Goal: Answer question/provide support

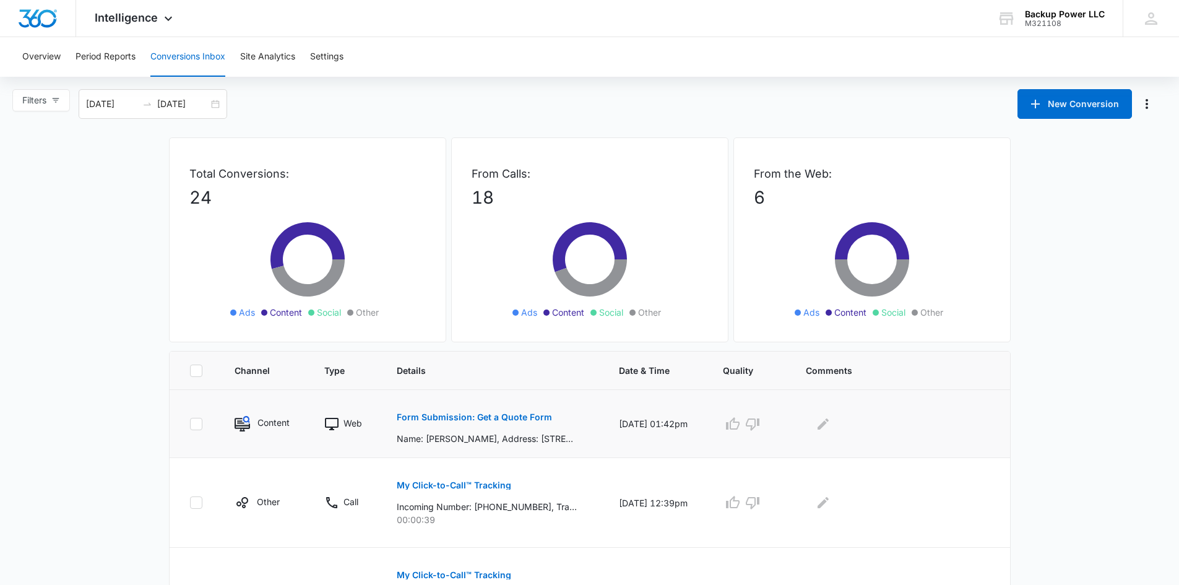
click at [408, 410] on button "Form Submission: Get a Quote Form" at bounding box center [474, 417] width 155 height 30
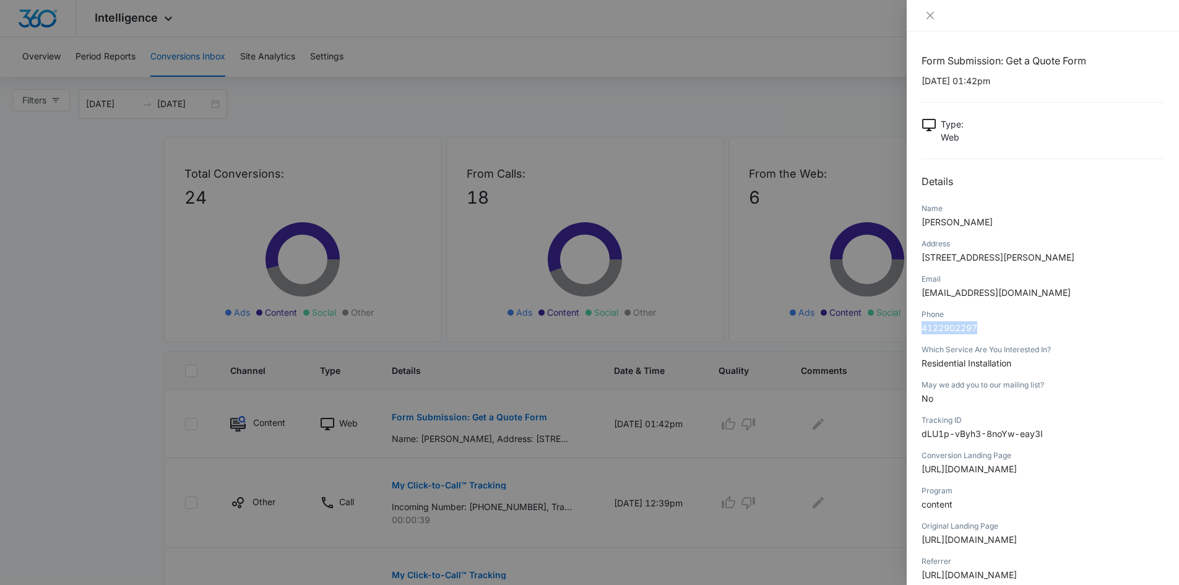
drag, startPoint x: 981, startPoint y: 334, endPoint x: 919, endPoint y: 342, distance: 61.7
click at [919, 344] on div "Form Submission: Get a Quote Form [DATE] 01:42pm Type : Web Details Name [PERSO…" at bounding box center [1042, 308] width 272 height 553
copy span "4122902297"
click at [976, 221] on p "[PERSON_NAME]" at bounding box center [1042, 221] width 243 height 13
drag, startPoint x: 966, startPoint y: 221, endPoint x: 923, endPoint y: 221, distance: 42.7
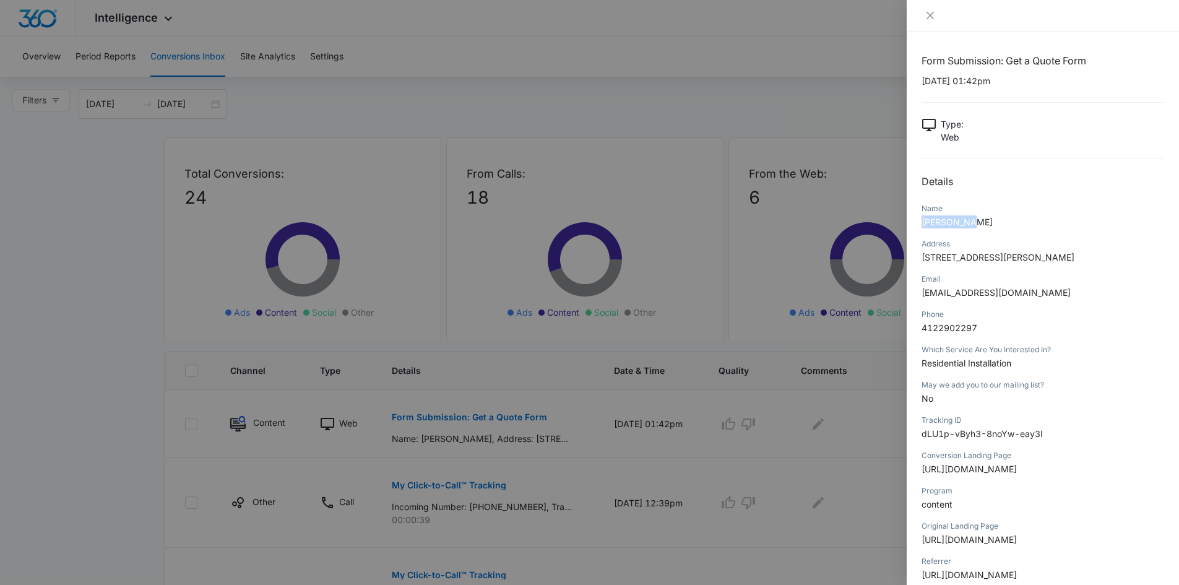
click at [923, 221] on p "[PERSON_NAME]" at bounding box center [1042, 221] width 243 height 13
copy span "[PERSON_NAME]"
drag, startPoint x: 983, startPoint y: 340, endPoint x: 916, endPoint y: 343, distance: 66.9
click at [916, 343] on div "Form Submission: Get a Quote Form [DATE] 01:42pm Type : Web Details Name [PERSO…" at bounding box center [1042, 308] width 272 height 553
copy span "4122902297"
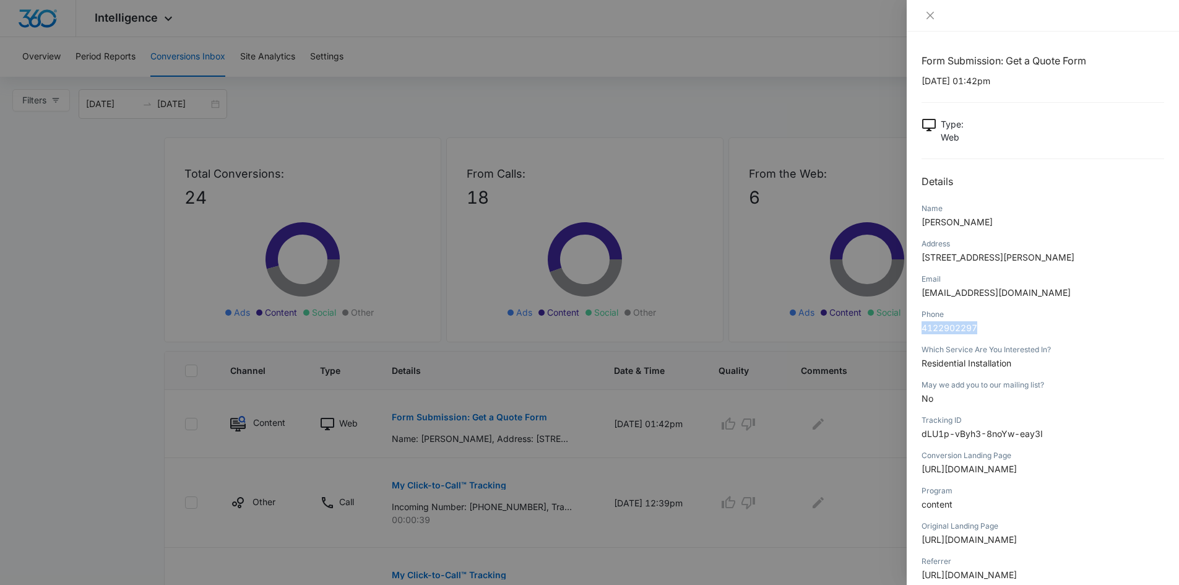
drag, startPoint x: 1096, startPoint y: 255, endPoint x: 921, endPoint y: 261, distance: 175.2
click at [921, 261] on div "Form Submission: Get a Quote Form [DATE] 01:42pm Type : Web Details Name [PERSO…" at bounding box center [1042, 308] width 272 height 553
copy span "[STREET_ADDRESS][PERSON_NAME]"
click at [1073, 233] on div "Name [PERSON_NAME]" at bounding box center [1042, 219] width 243 height 35
drag, startPoint x: 1020, startPoint y: 305, endPoint x: 924, endPoint y: 314, distance: 96.3
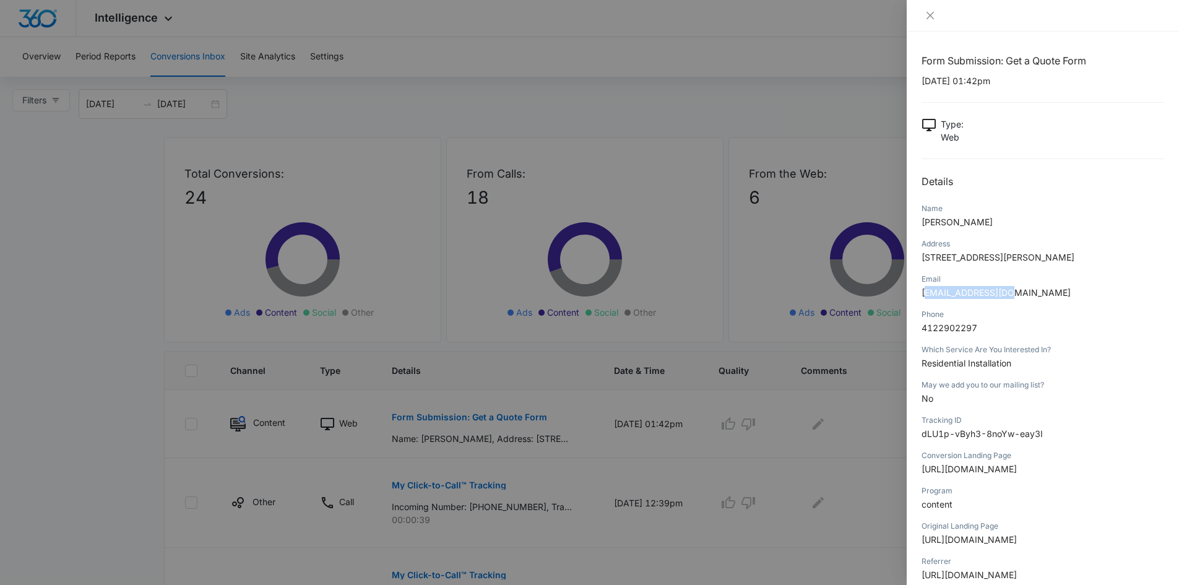
click at [924, 308] on div "Email [EMAIL_ADDRESS][DOMAIN_NAME]" at bounding box center [1042, 289] width 243 height 35
click at [1044, 299] on p "[EMAIL_ADDRESS][DOMAIN_NAME]" at bounding box center [1042, 292] width 243 height 13
drag, startPoint x: 1015, startPoint y: 306, endPoint x: 921, endPoint y: 312, distance: 94.2
click at [921, 299] on p "[EMAIL_ADDRESS][DOMAIN_NAME]" at bounding box center [1042, 292] width 243 height 13
copy span "[EMAIL_ADDRESS][DOMAIN_NAME]"
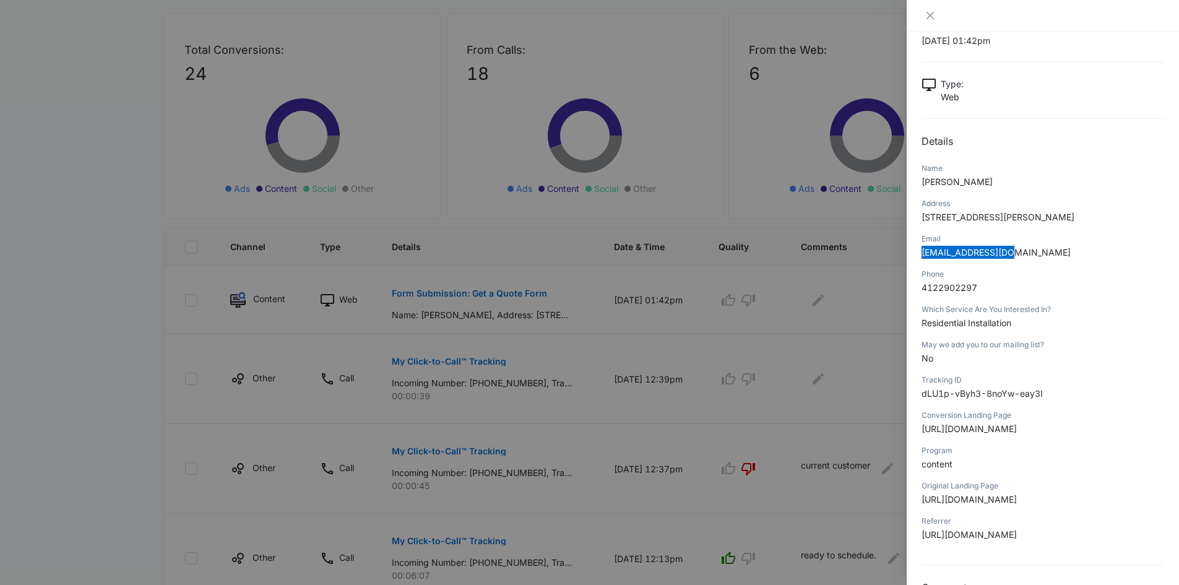
scroll to position [87, 0]
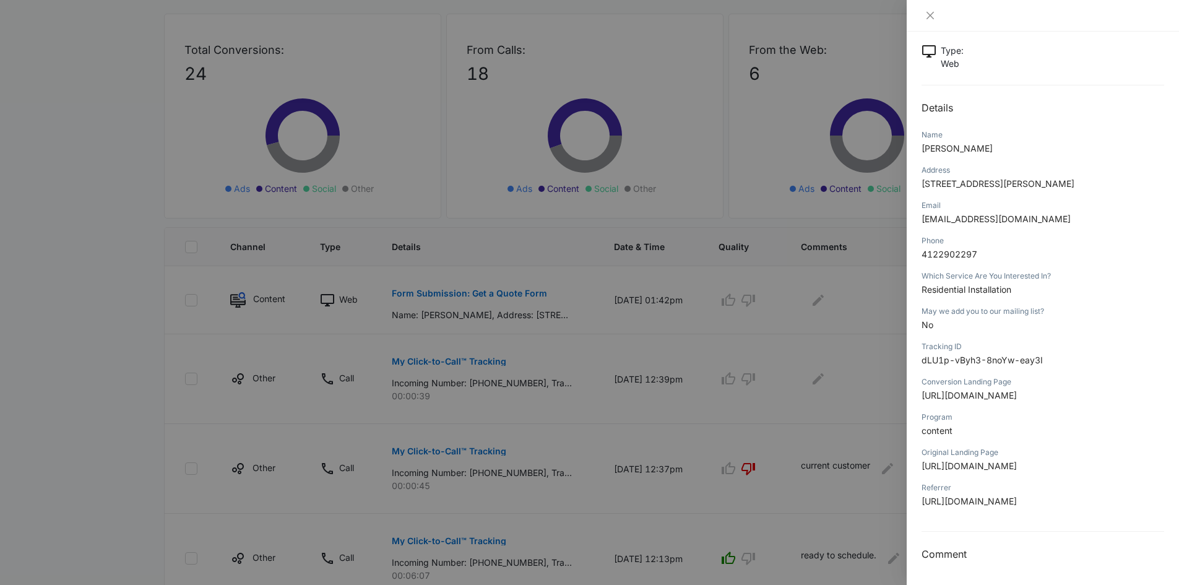
click at [134, 263] on div at bounding box center [589, 292] width 1179 height 585
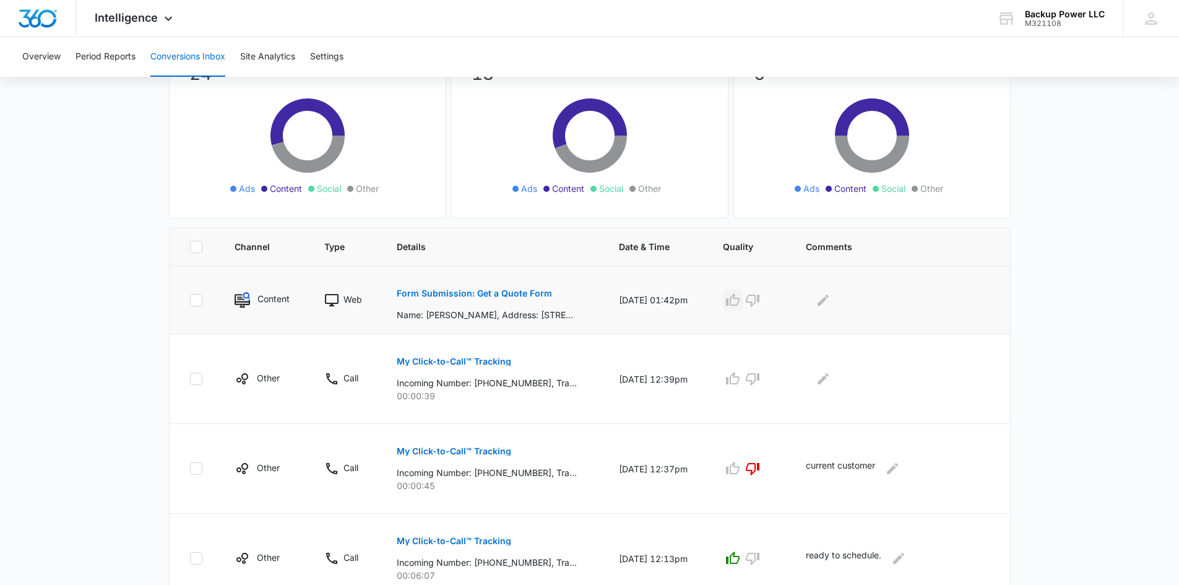
click at [739, 303] on icon "button" at bounding box center [733, 299] width 14 height 12
click at [759, 377] on icon "button" at bounding box center [753, 379] width 14 height 12
click at [826, 299] on icon "Edit Comments" at bounding box center [823, 300] width 15 height 15
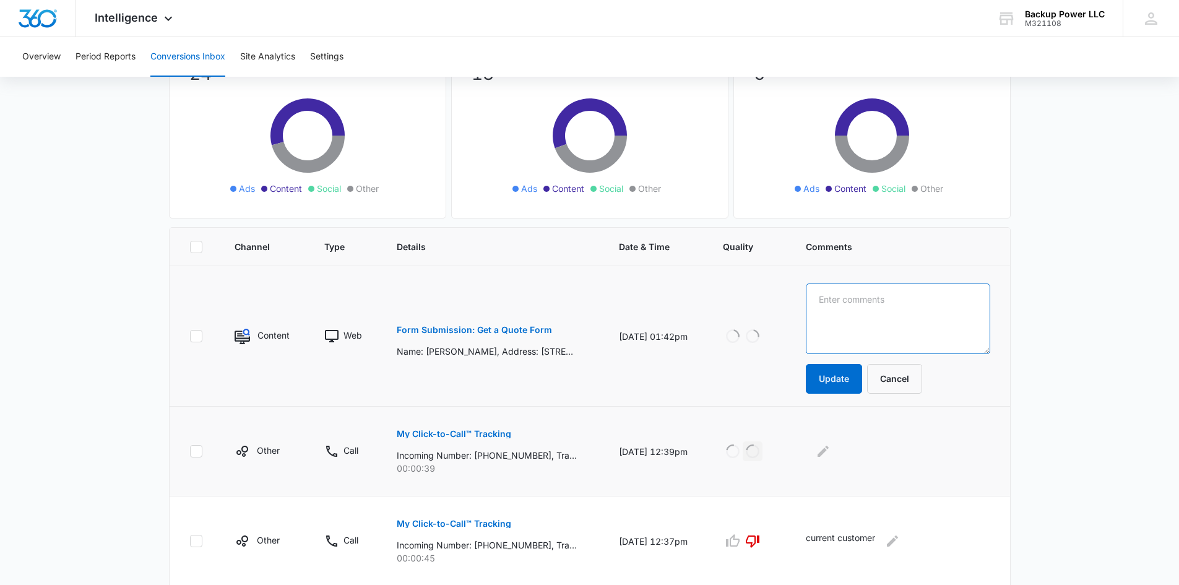
click at [876, 303] on textarea at bounding box center [898, 318] width 184 height 71
type textarea "new customer. ready to schedule"
click at [820, 382] on button "Update" at bounding box center [834, 379] width 56 height 30
